Goal: Use online tool/utility: Utilize a website feature to perform a specific function

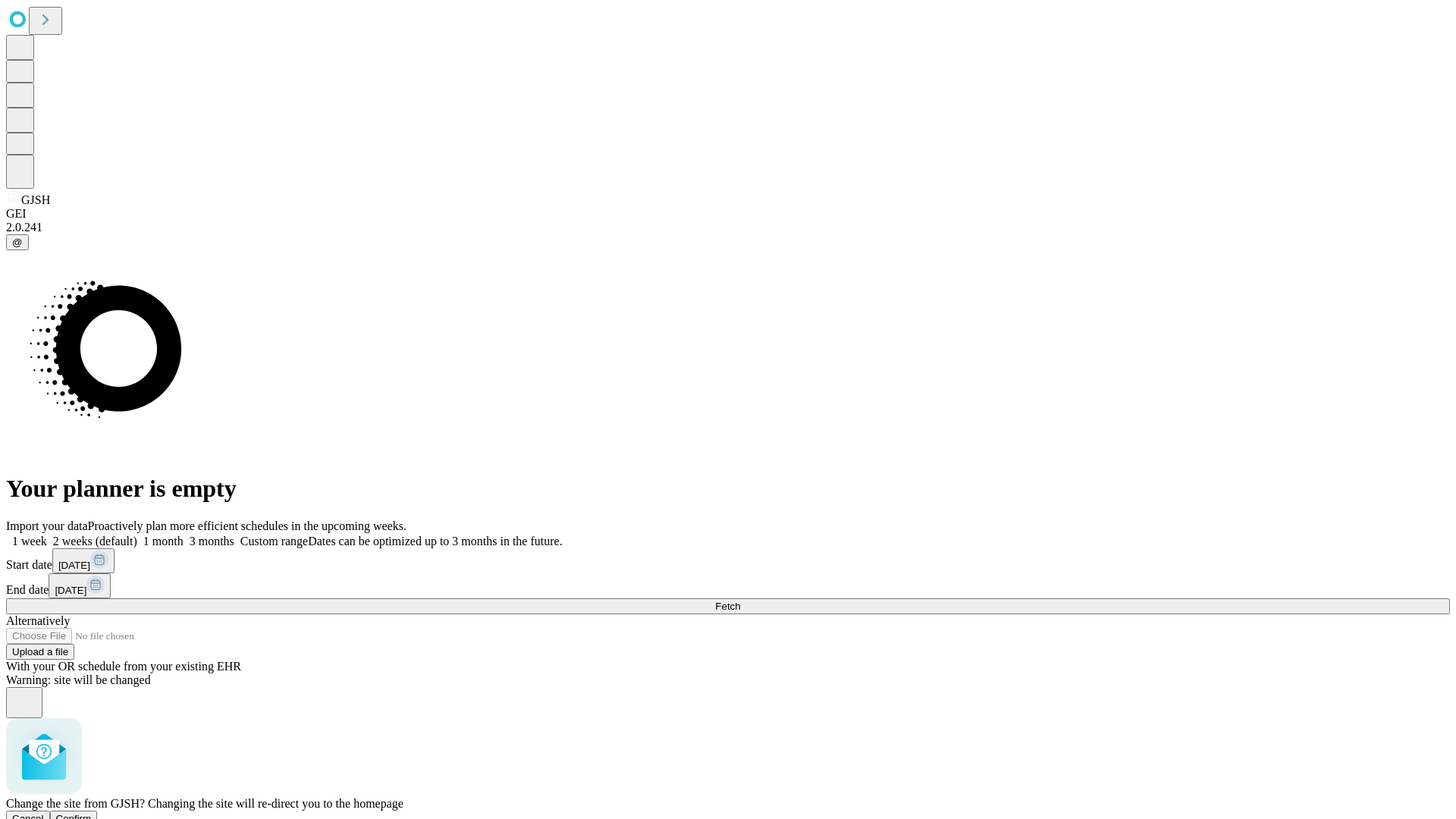
click at [92, 813] on span "Confirm" at bounding box center [74, 818] width 36 height 12
click at [47, 535] on label "1 week" at bounding box center [27, 541] width 41 height 12
click at [740, 601] on span "Fetch" at bounding box center [728, 606] width 25 height 12
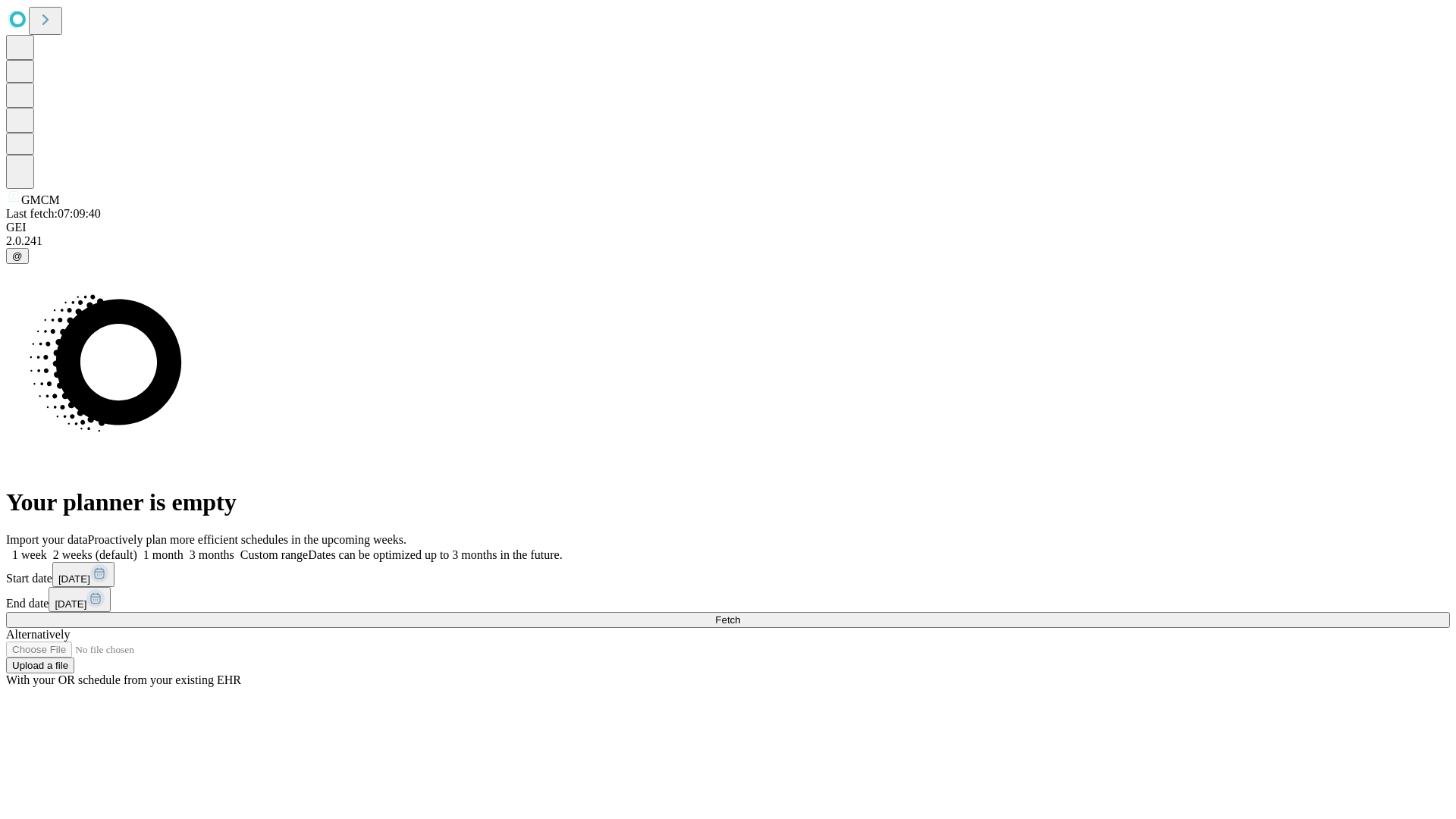
click at [47, 548] on label "1 week" at bounding box center [27, 555] width 41 height 12
click at [740, 614] on span "Fetch" at bounding box center [728, 620] width 25 height 12
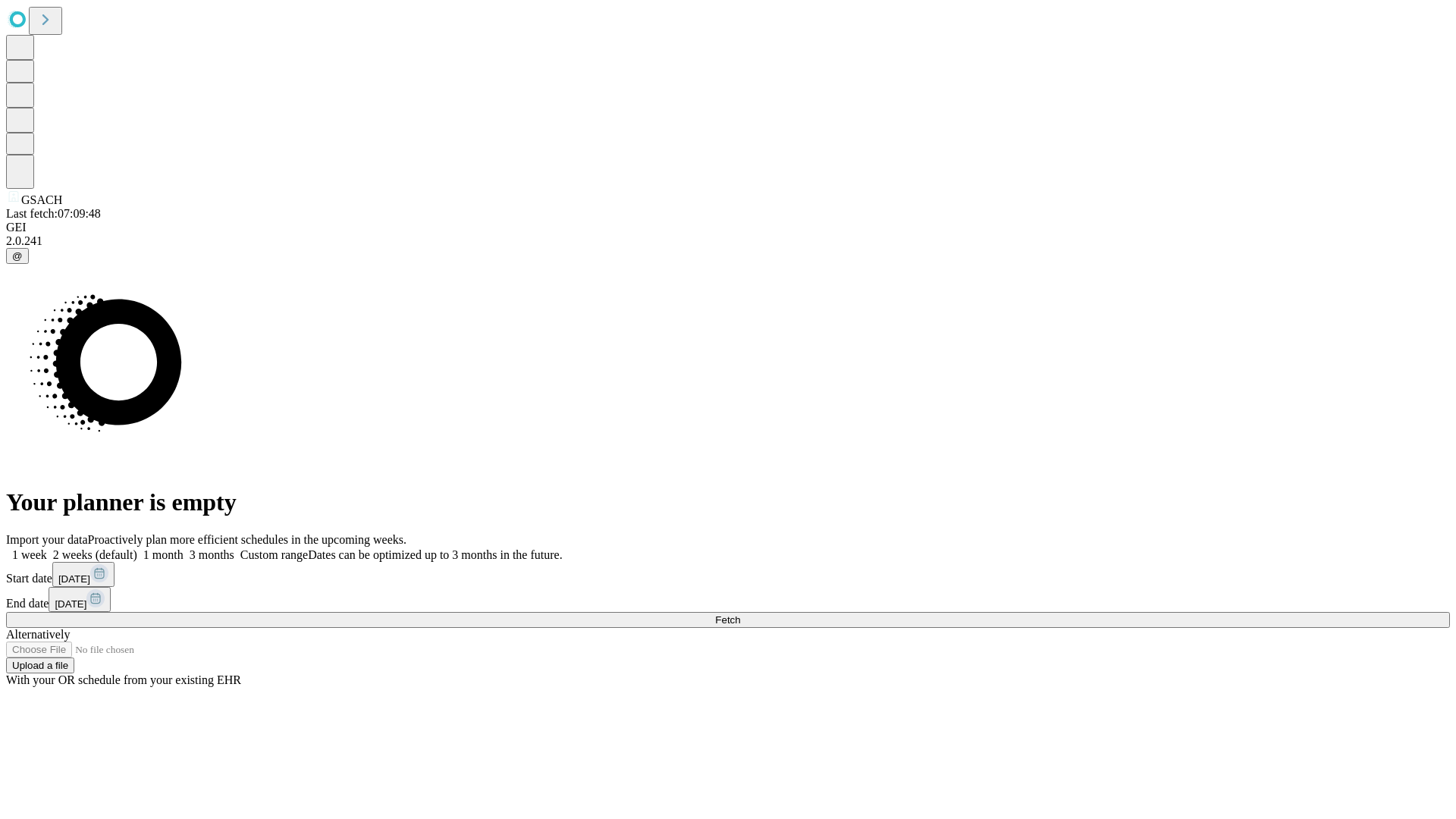
click at [47, 548] on label "1 week" at bounding box center [27, 555] width 41 height 12
click at [740, 614] on span "Fetch" at bounding box center [728, 620] width 25 height 12
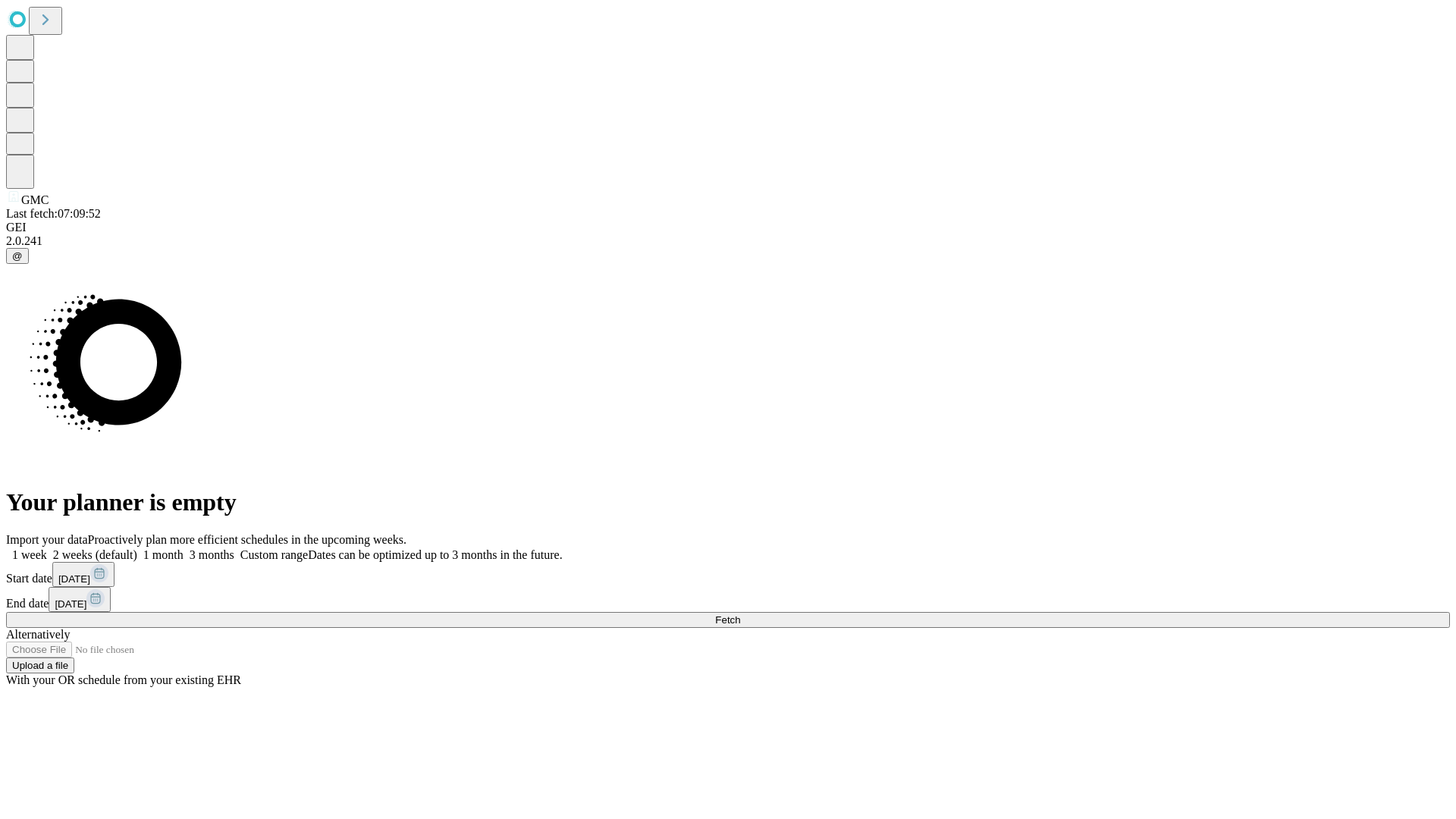
click at [740, 614] on span "Fetch" at bounding box center [728, 620] width 25 height 12
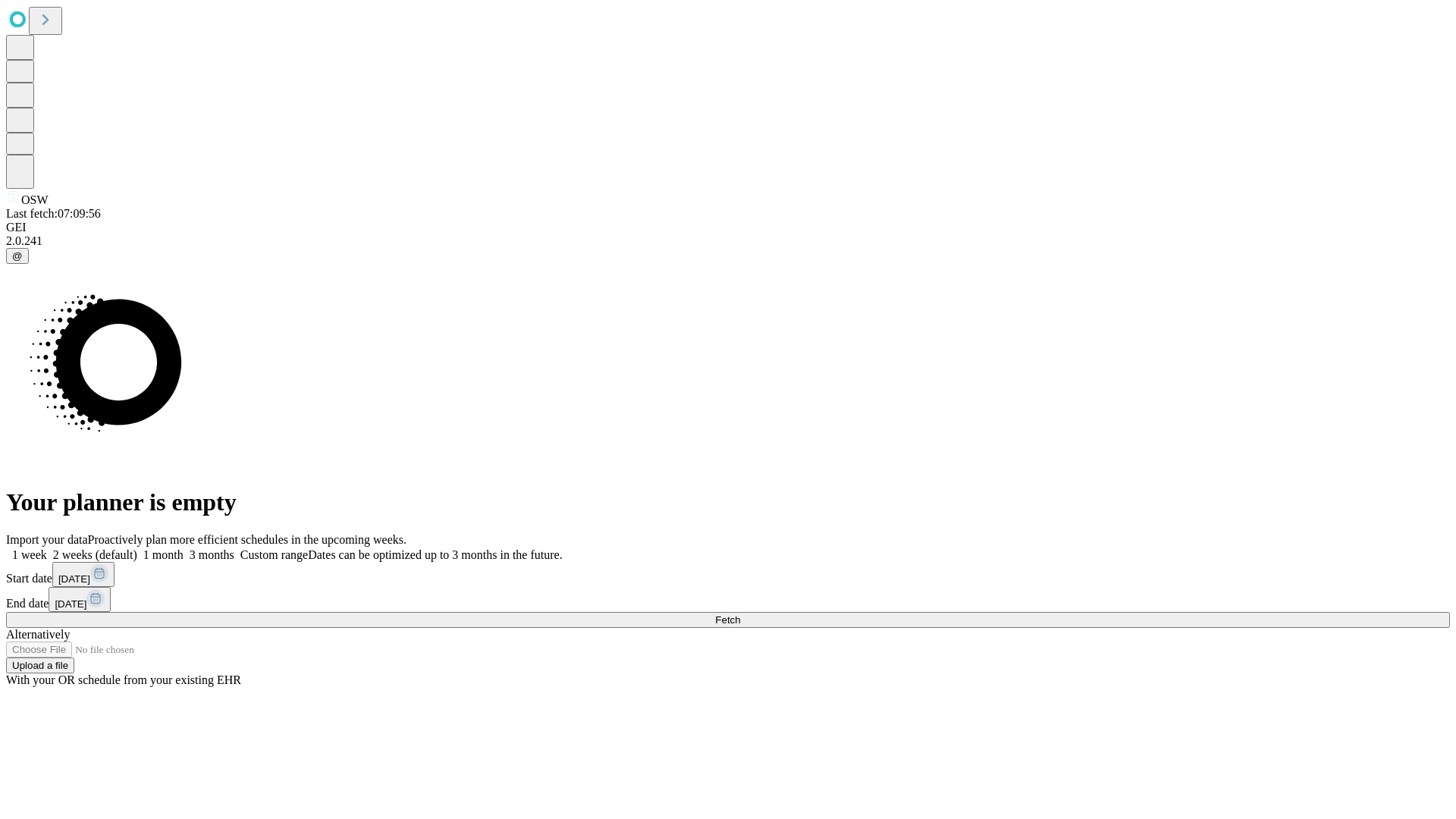
click at [47, 548] on label "1 week" at bounding box center [27, 555] width 41 height 12
click at [740, 614] on span "Fetch" at bounding box center [728, 620] width 25 height 12
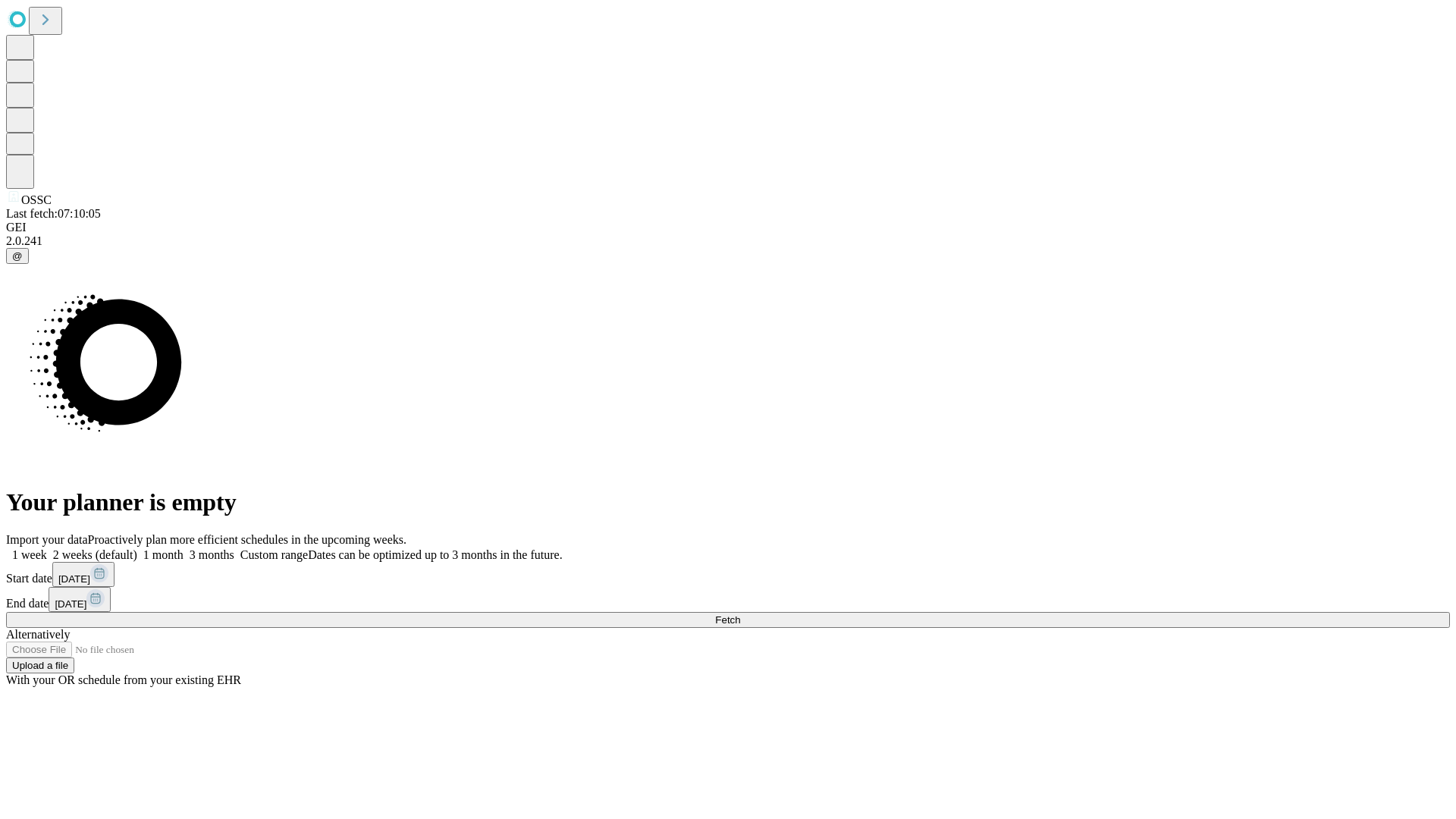
click at [740, 614] on span "Fetch" at bounding box center [728, 620] width 25 height 12
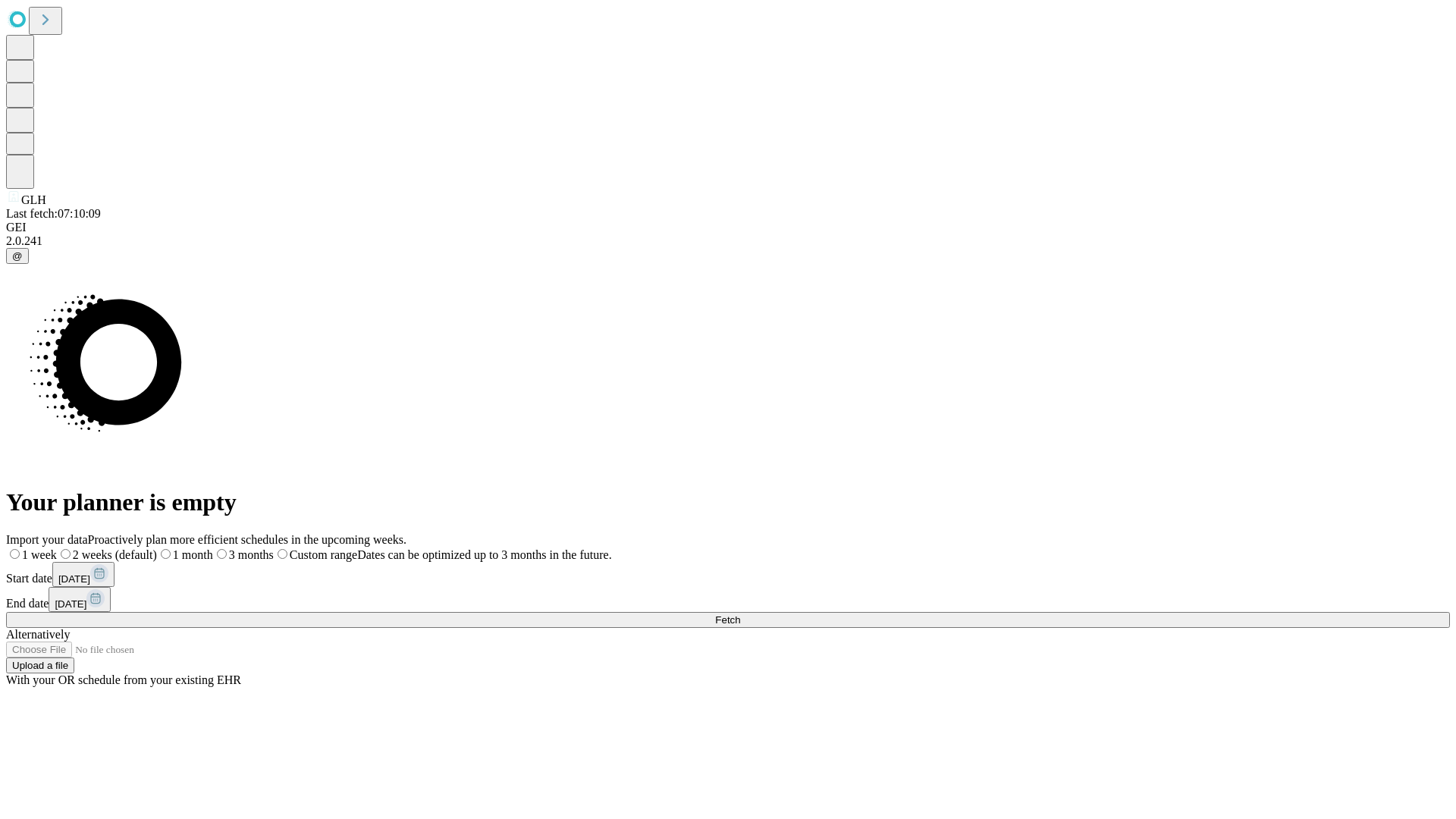
click at [57, 548] on label "1 week" at bounding box center [31, 555] width 51 height 12
click at [740, 614] on span "Fetch" at bounding box center [728, 620] width 25 height 12
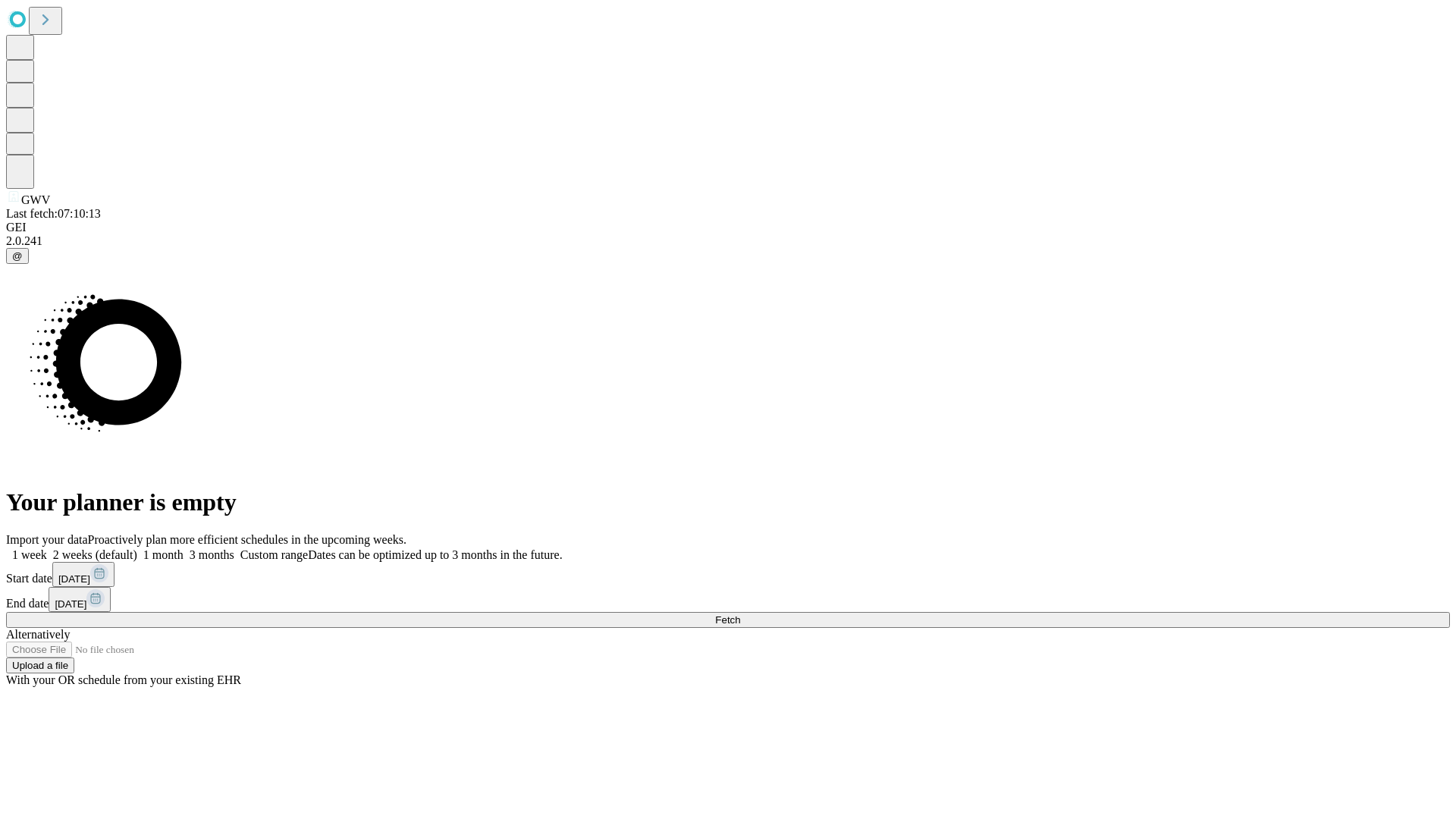
click at [47, 548] on label "1 week" at bounding box center [27, 555] width 41 height 12
click at [740, 614] on span "Fetch" at bounding box center [728, 620] width 25 height 12
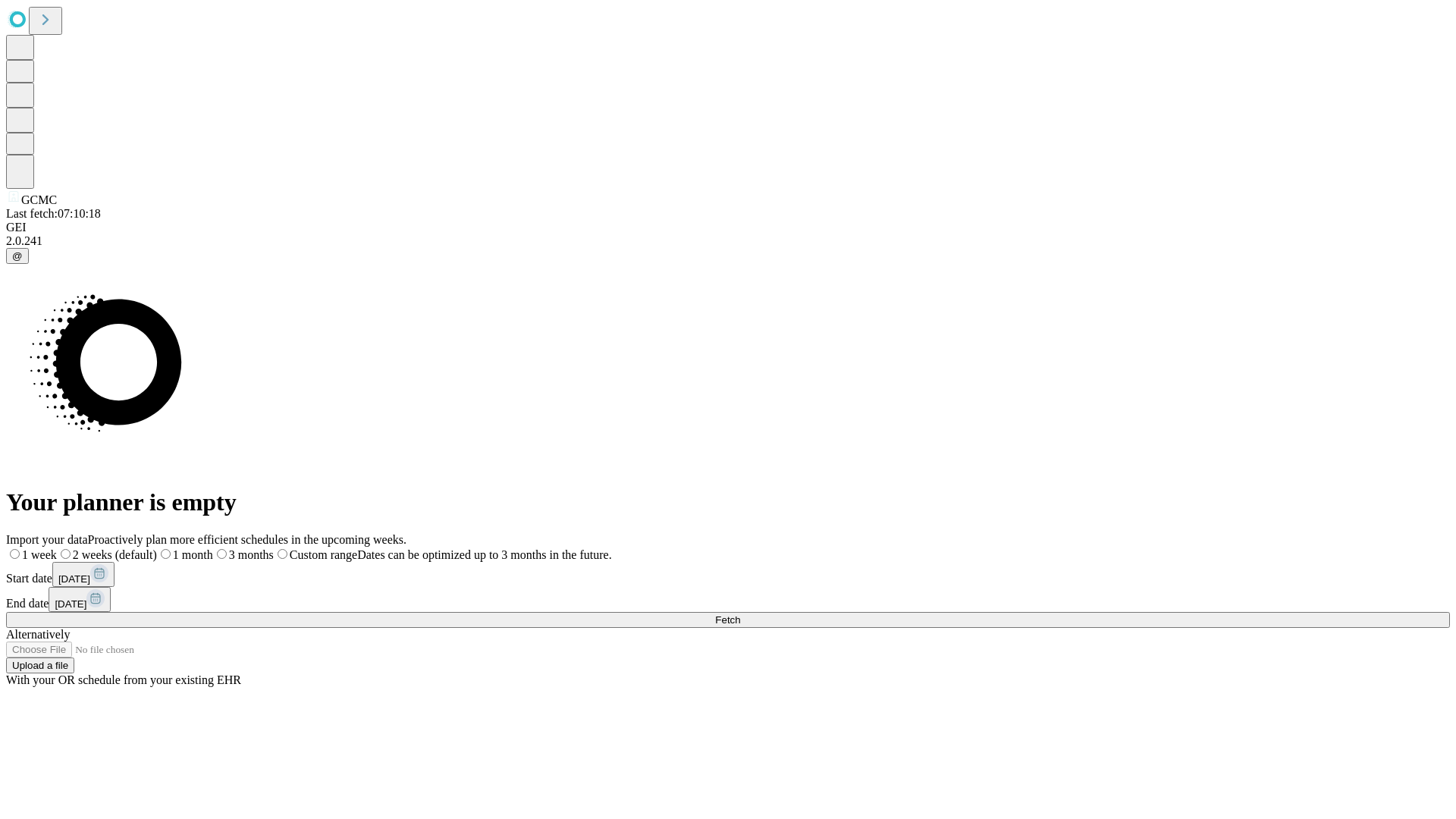
click at [740, 614] on span "Fetch" at bounding box center [728, 620] width 25 height 12
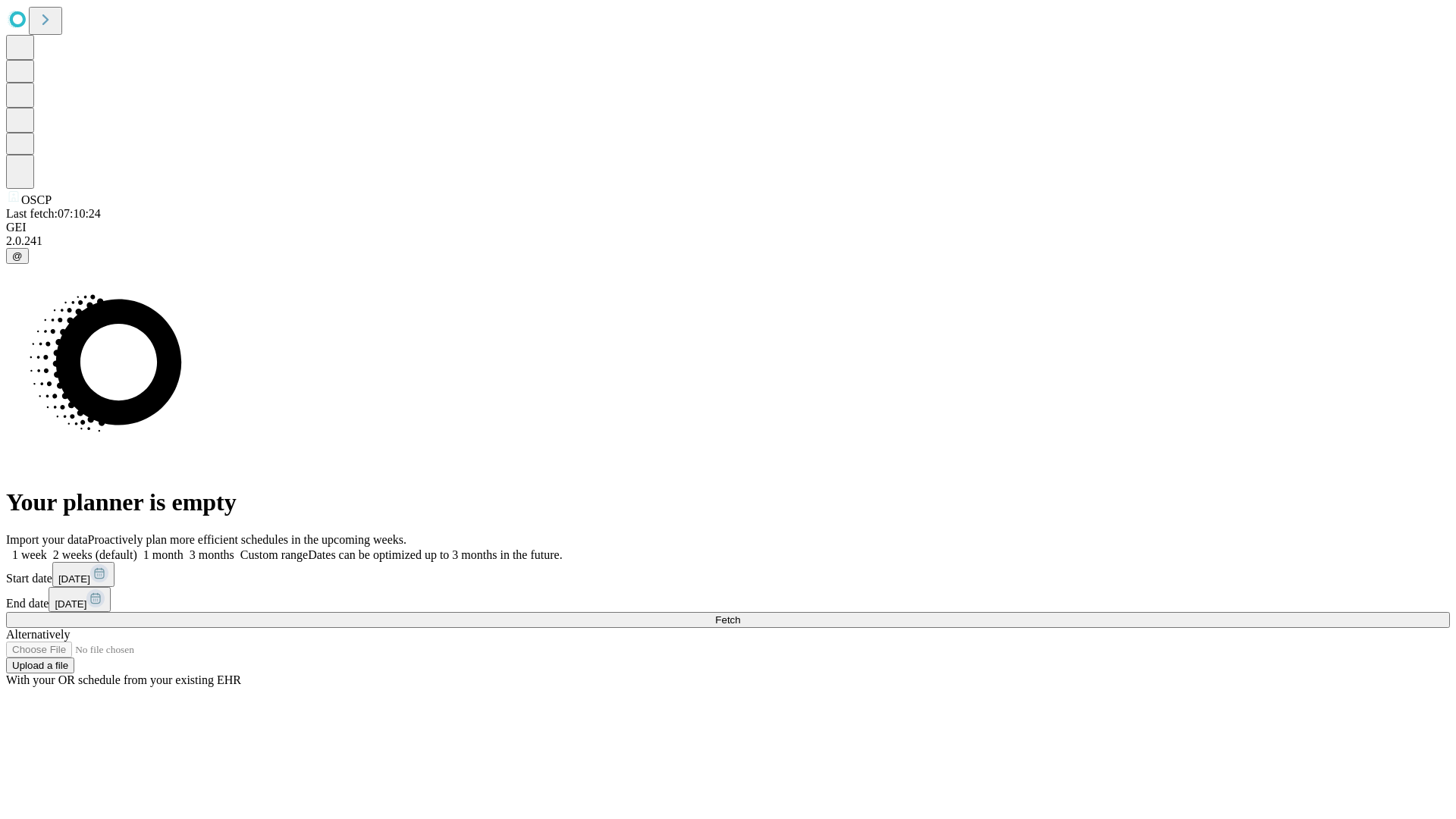
click at [47, 548] on label "1 week" at bounding box center [27, 555] width 41 height 12
click at [740, 614] on span "Fetch" at bounding box center [728, 620] width 25 height 12
